Goal: Task Accomplishment & Management: Complete application form

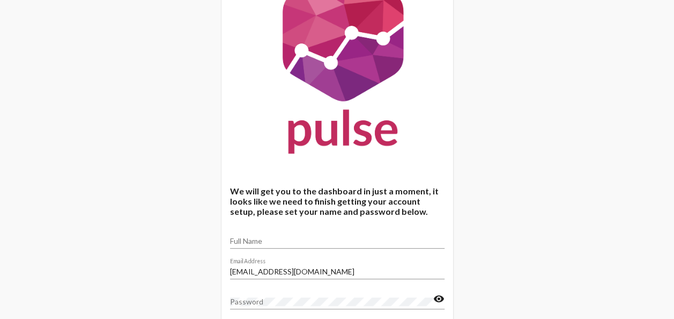
scroll to position [107, 0]
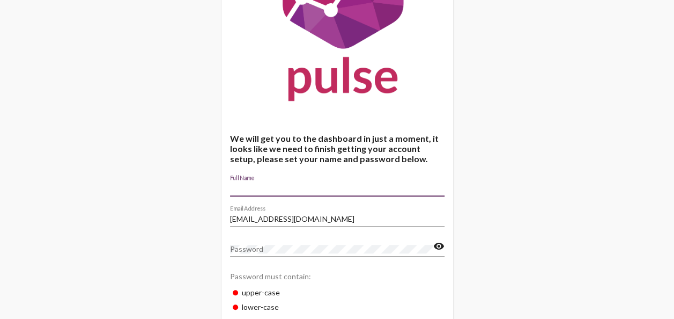
click at [281, 191] on input "Full Name" at bounding box center [337, 188] width 215 height 9
type input "[PERSON_NAME]"
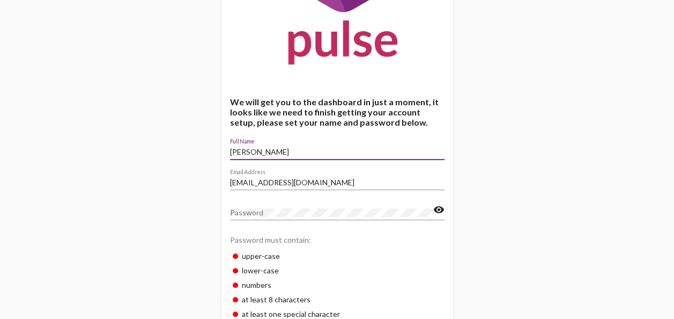
scroll to position [161, 0]
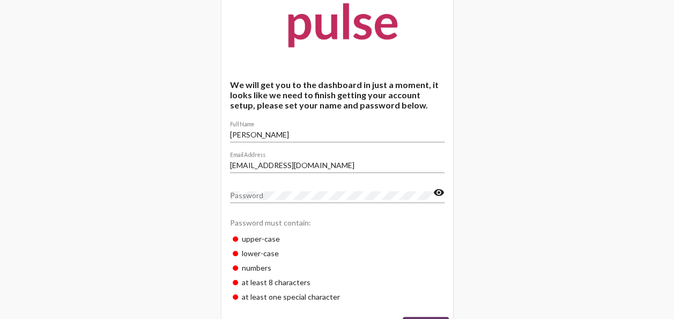
click at [436, 195] on mat-icon "visibility" at bounding box center [438, 192] width 11 height 13
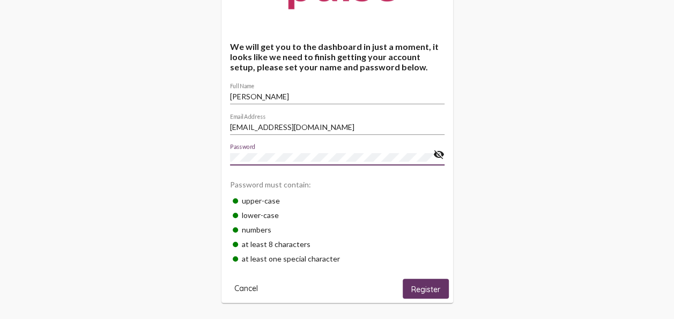
click at [427, 287] on span "Register" at bounding box center [425, 289] width 29 height 10
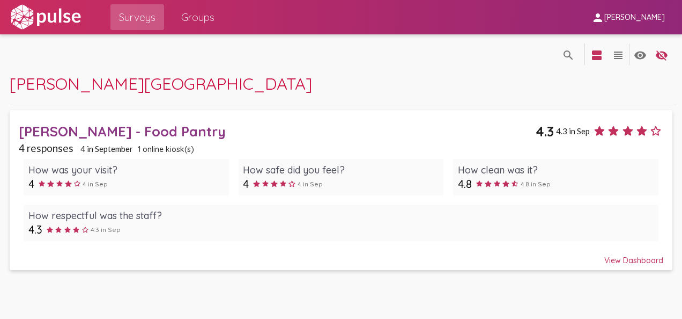
click at [633, 18] on span "[PERSON_NAME]" at bounding box center [634, 18] width 61 height 10
click at [633, 17] on div at bounding box center [341, 159] width 682 height 319
click at [622, 56] on mat-icon "view_headline" at bounding box center [618, 55] width 13 height 13
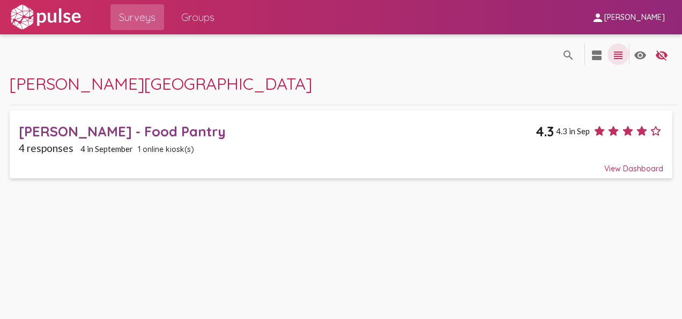
click at [622, 56] on mat-icon "view_headline" at bounding box center [618, 55] width 13 height 13
click at [618, 57] on mat-icon "view_headline" at bounding box center [618, 55] width 13 height 13
click at [461, 71] on div "search_off search view_agenda view_headline visibility visibility_off settings …" at bounding box center [341, 108] width 682 height 149
click at [201, 13] on span "Groups" at bounding box center [197, 17] width 33 height 19
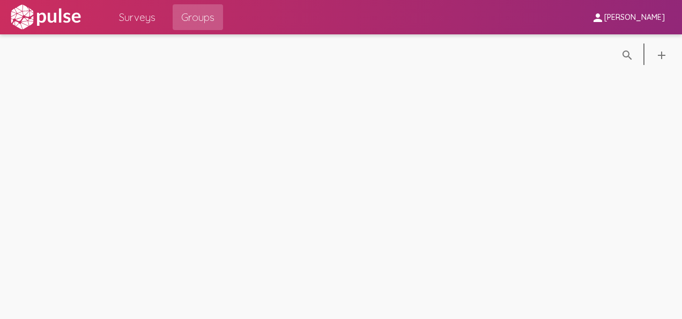
click at [135, 17] on span "Surveys" at bounding box center [137, 17] width 36 height 19
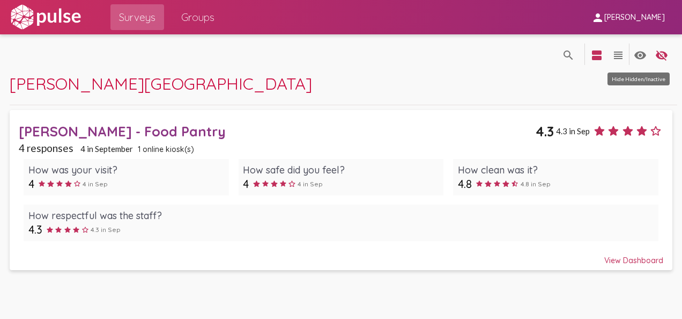
click at [662, 54] on mat-icon "visibility_off" at bounding box center [661, 55] width 13 height 13
